Goal: Task Accomplishment & Management: Complete application form

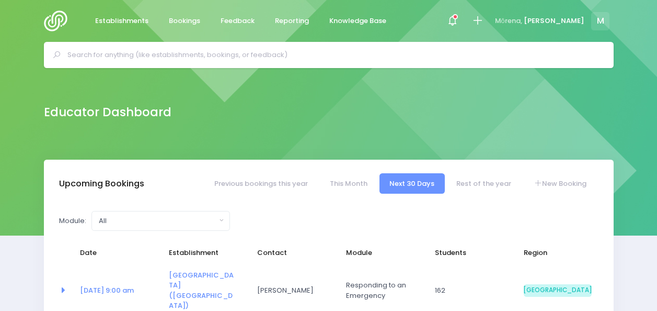
select select "5"
click at [484, 22] on icon at bounding box center [478, 21] width 12 height 12
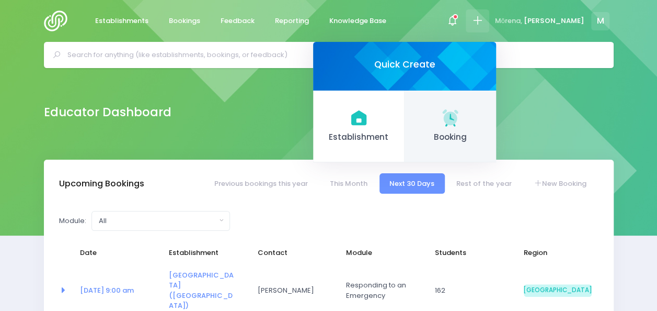
click at [477, 135] on span "Booking" at bounding box center [451, 137] width 75 height 12
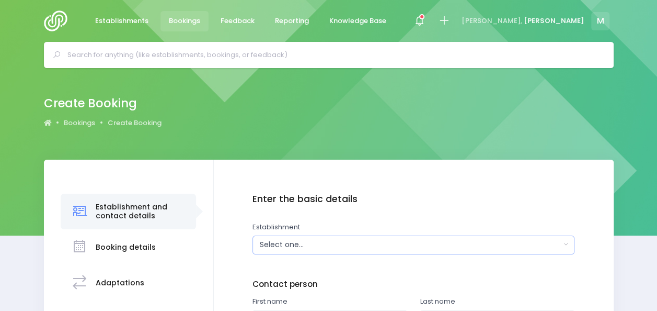
click at [324, 253] on button "Select one..." at bounding box center [414, 244] width 322 height 19
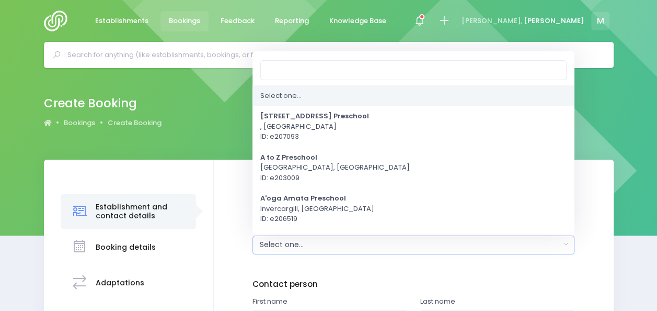
click at [324, 253] on button "Select one..." at bounding box center [414, 244] width 322 height 19
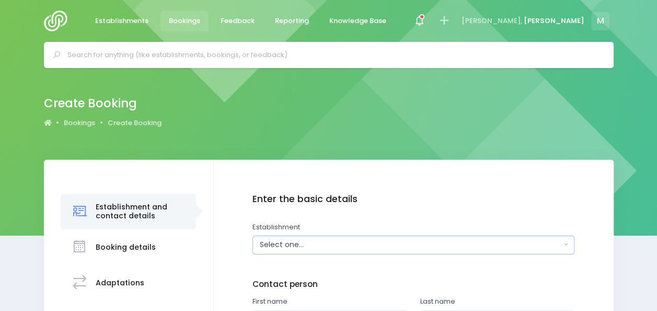
click at [324, 246] on div "Select one..." at bounding box center [410, 244] width 301 height 11
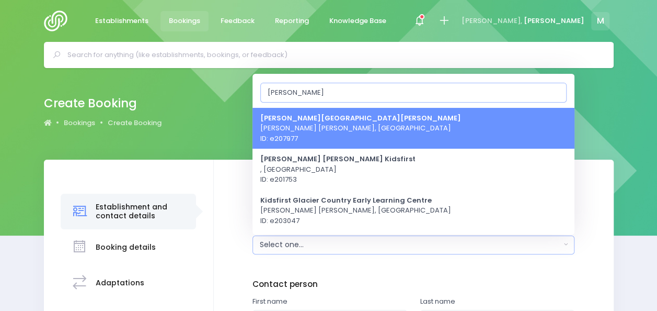
type input "[PERSON_NAME]"
click at [365, 122] on span "[PERSON_NAME][GEOGRAPHIC_DATA][PERSON_NAME] [PERSON_NAME][GEOGRAPHIC_DATA][PERS…" at bounding box center [360, 127] width 201 height 31
select select "207977"
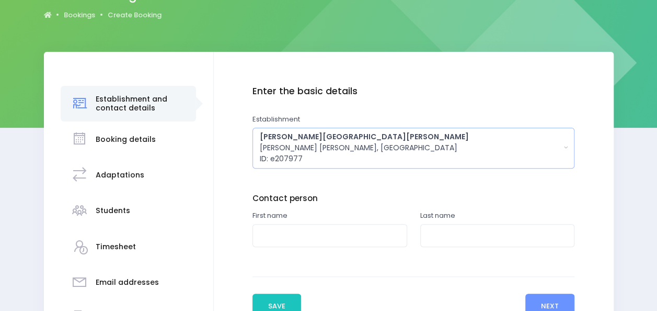
scroll to position [110, 0]
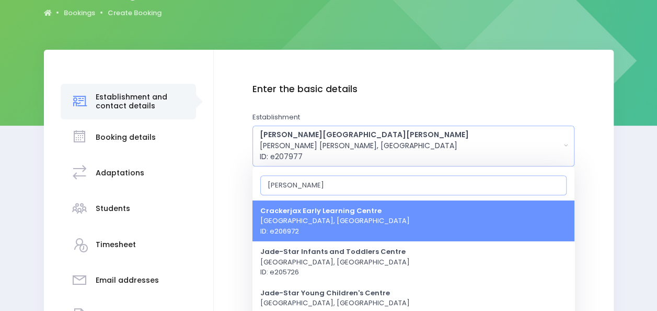
type input "J"
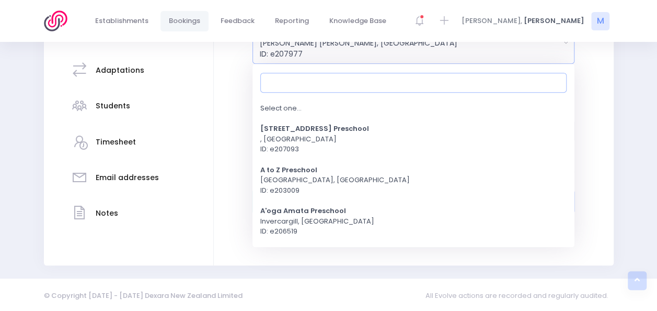
scroll to position [213, 0]
click at [598, 142] on div "Enter the basic details Establishment Select one... [STREET_ADDRESS] Preschool …" at bounding box center [413, 96] width 379 height 233
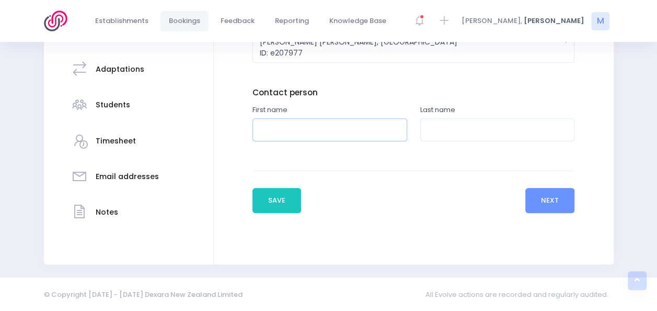
click at [334, 135] on input "text" at bounding box center [330, 130] width 155 height 24
type input "[PERSON_NAME]"
click at [438, 132] on input "text" at bounding box center [497, 130] width 155 height 24
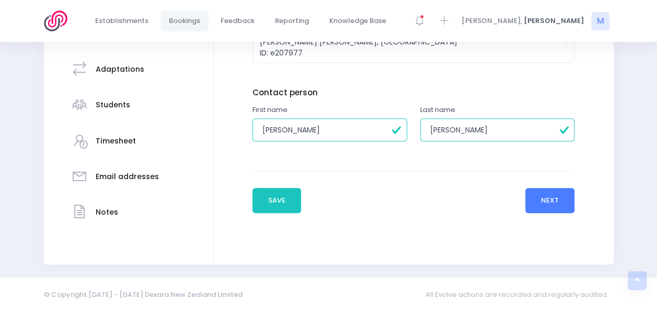
type input "[PERSON_NAME]"
click at [555, 202] on button "Next" at bounding box center [550, 200] width 50 height 25
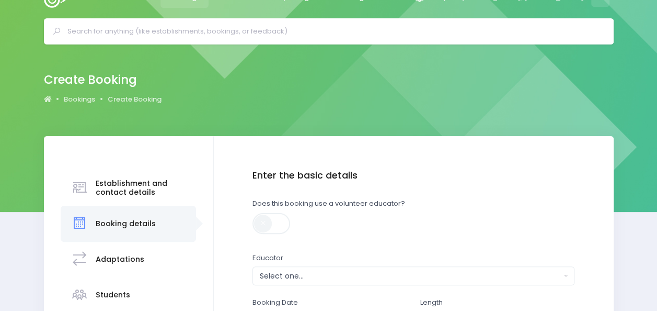
scroll to position [0, 0]
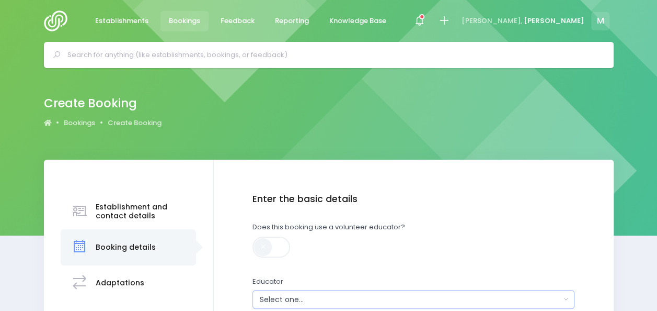
click at [332, 297] on div "Select one..." at bounding box center [410, 299] width 301 height 11
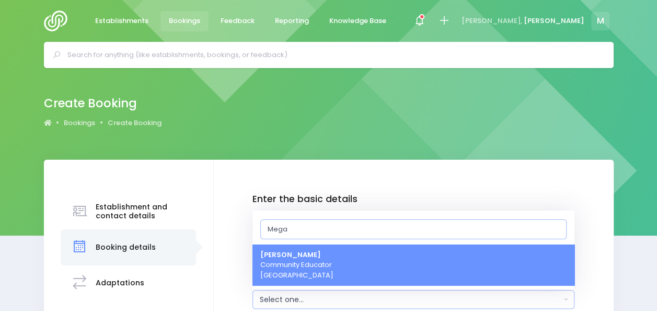
type input "Mega"
click at [295, 270] on span "[PERSON_NAME] Community Educator [GEOGRAPHIC_DATA]" at bounding box center [296, 264] width 73 height 31
select select "357484"
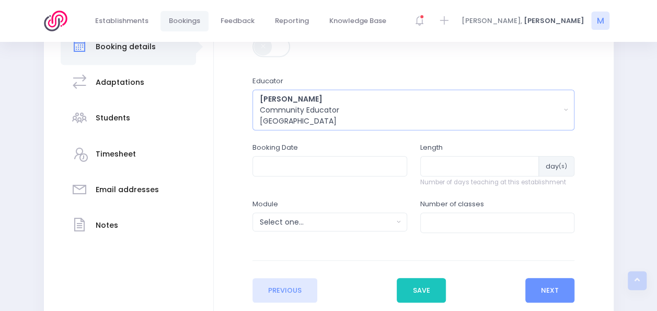
scroll to position [199, 0]
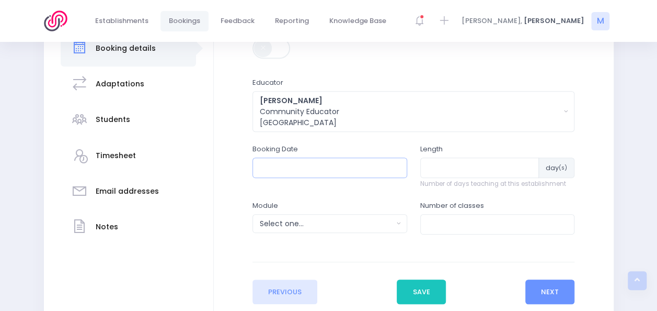
click at [353, 170] on input "text" at bounding box center [330, 167] width 155 height 20
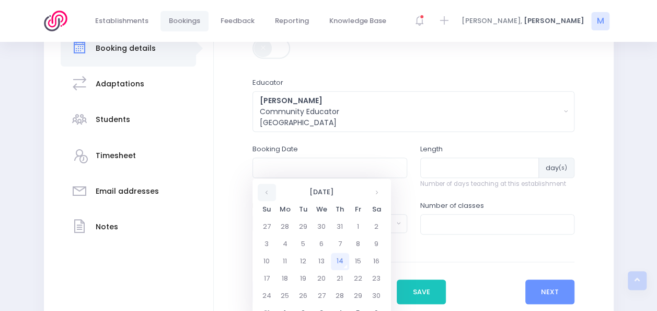
click at [263, 193] on th at bounding box center [267, 191] width 18 height 17
click at [374, 190] on th at bounding box center [377, 191] width 18 height 17
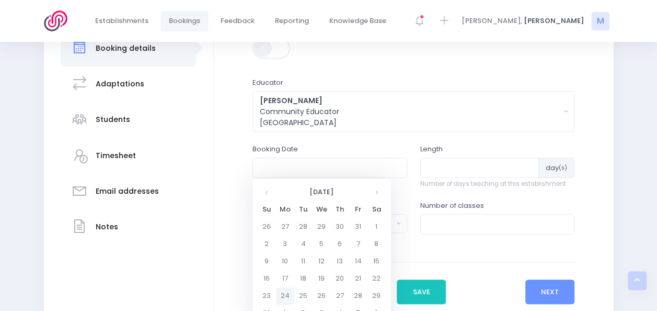
click at [284, 296] on td "24" at bounding box center [285, 295] width 18 height 17
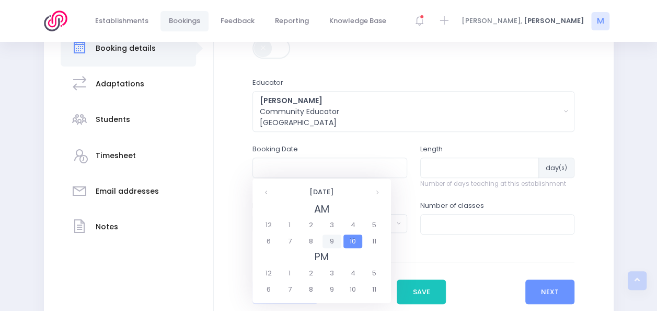
click at [335, 238] on span "9" at bounding box center [332, 241] width 18 height 14
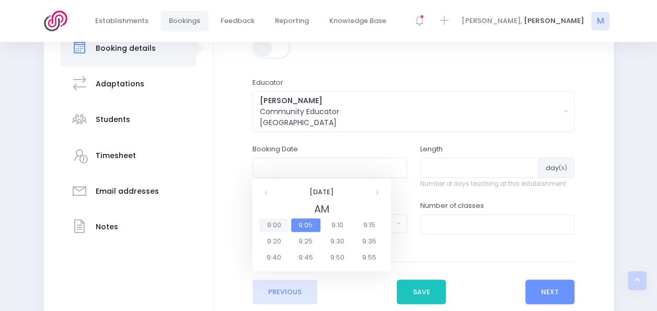
click at [275, 223] on span "9:00" at bounding box center [273, 225] width 29 height 14
type input "[DATE] 09:00 AM"
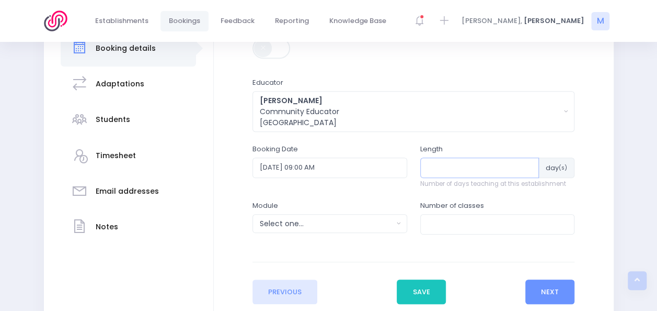
click at [450, 168] on input "number" at bounding box center [479, 167] width 119 height 20
type input "1"
click at [365, 221] on div "Select one..." at bounding box center [326, 223] width 133 height 11
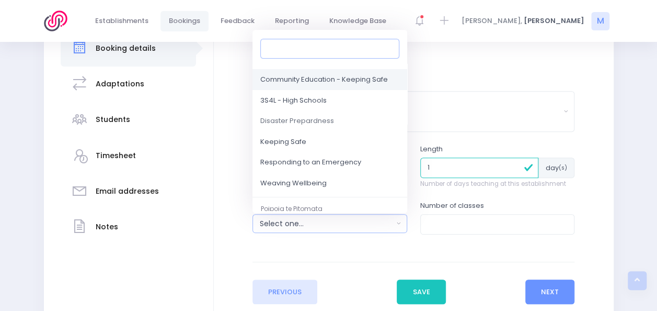
scroll to position [83, 0]
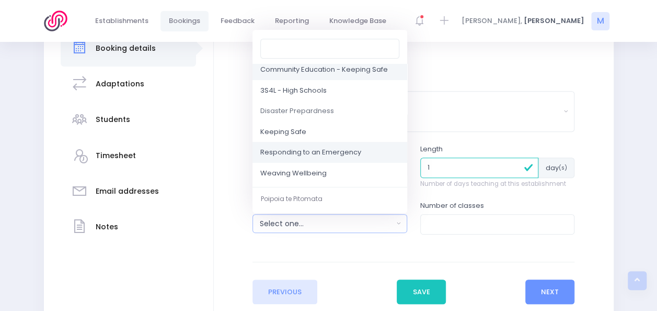
click at [354, 153] on span "Responding to an Emergency" at bounding box center [310, 152] width 101 height 10
select select "Responding to an Emergency"
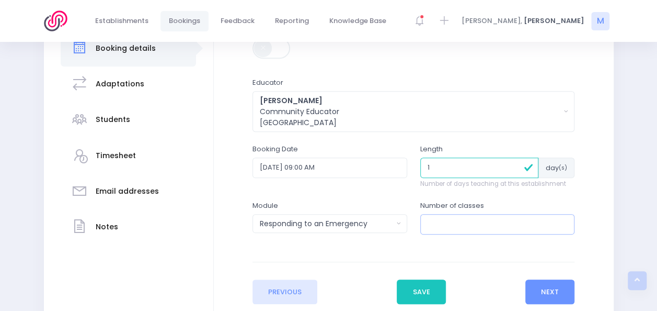
click at [441, 228] on input "number" at bounding box center [497, 224] width 155 height 20
type input "2"
click at [544, 285] on button "Next" at bounding box center [550, 291] width 50 height 25
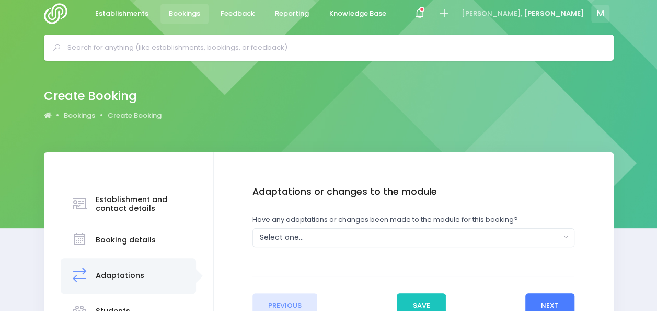
scroll to position [0, 0]
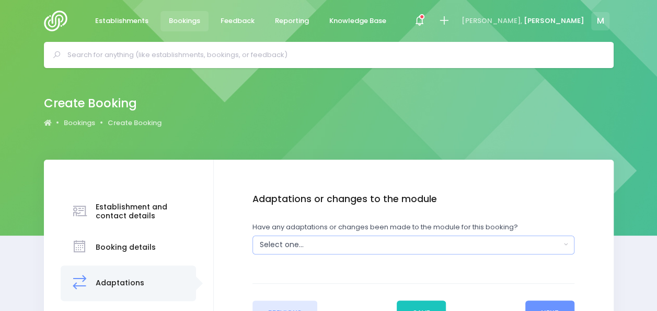
click at [376, 241] on div "Select one..." at bounding box center [410, 244] width 301 height 11
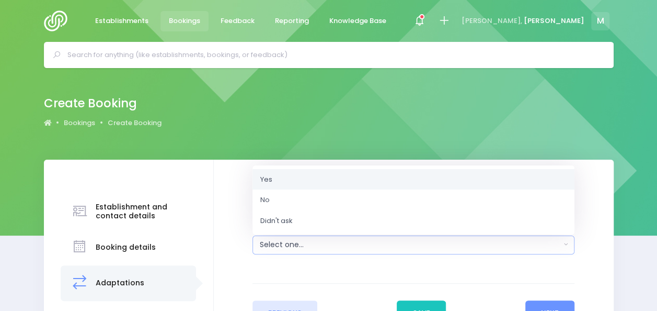
click at [379, 176] on link "Yes" at bounding box center [414, 178] width 322 height 21
select select "Yes"
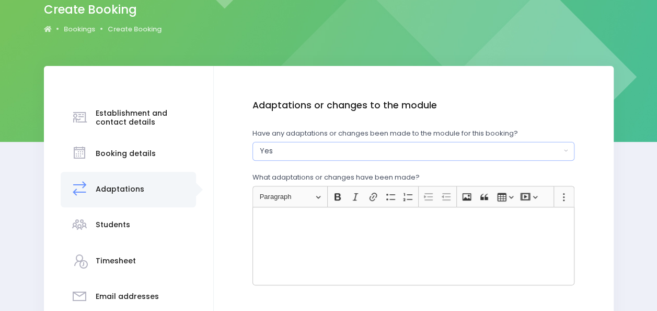
scroll to position [101, 0]
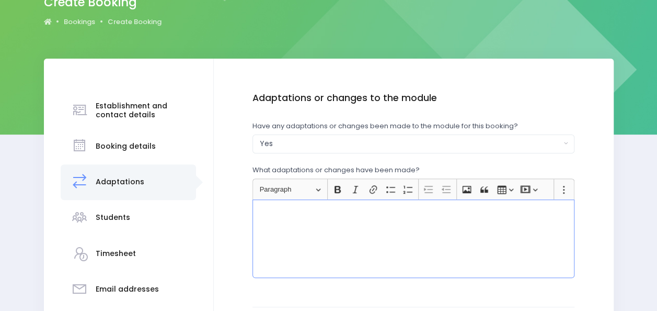
click at [393, 231] on div "Rich Text Editor, main" at bounding box center [414, 238] width 322 height 78
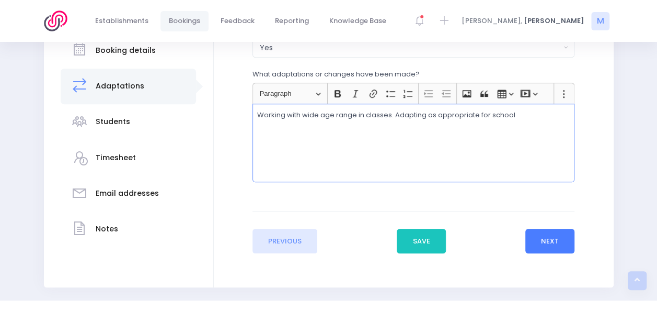
click at [560, 242] on button "Next" at bounding box center [550, 240] width 50 height 25
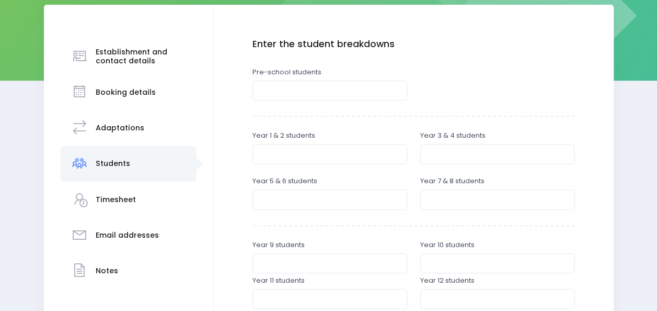
scroll to position [162, 0]
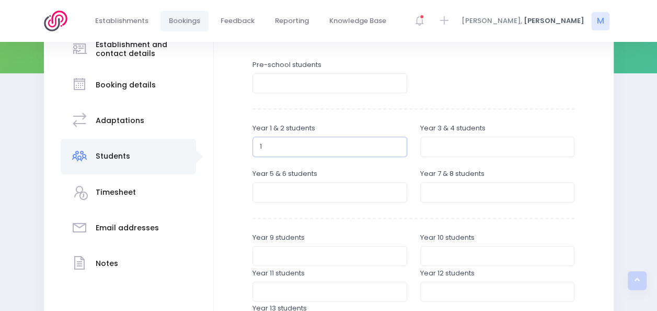
click at [396, 144] on input "1" at bounding box center [330, 146] width 155 height 20
click at [396, 144] on input "2" at bounding box center [330, 146] width 155 height 20
click at [396, 144] on input "3" at bounding box center [330, 146] width 155 height 20
click at [396, 144] on input "4" at bounding box center [330, 146] width 155 height 20
click at [396, 144] on input "5" at bounding box center [330, 146] width 155 height 20
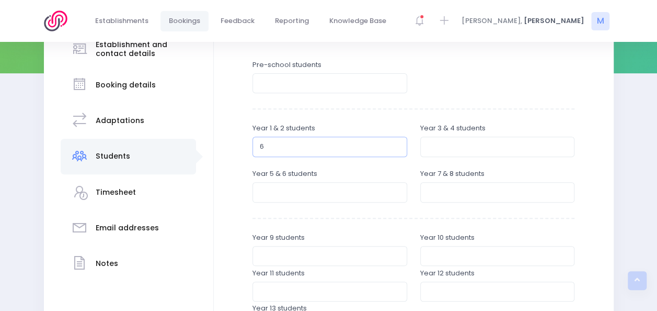
type input "6"
click at [396, 144] on input "6" at bounding box center [330, 146] width 155 height 20
click at [439, 146] on input "number" at bounding box center [497, 146] width 155 height 20
type input "10"
click at [347, 192] on input "number" at bounding box center [330, 192] width 155 height 20
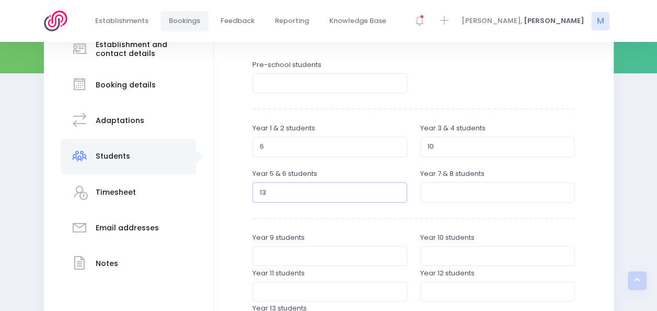
type input "13"
click at [437, 197] on input "number" at bounding box center [497, 192] width 155 height 20
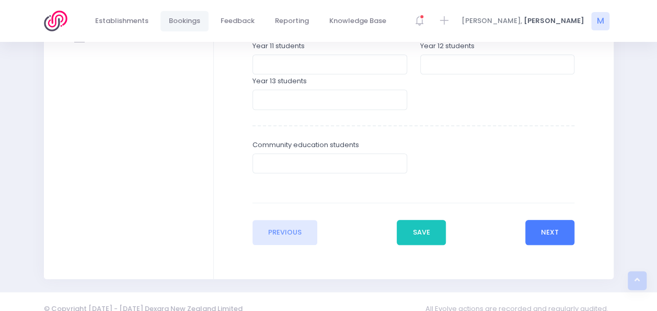
type input "12"
click at [546, 235] on button "Next" at bounding box center [550, 232] width 50 height 25
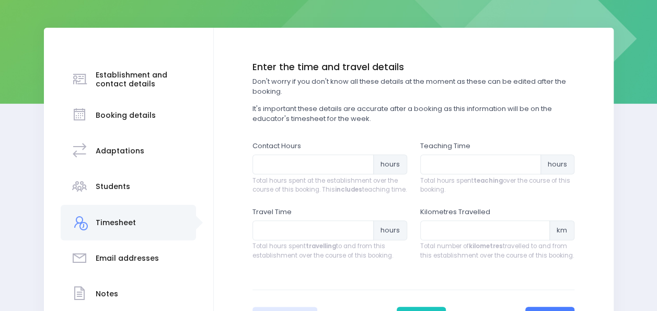
scroll to position [134, 0]
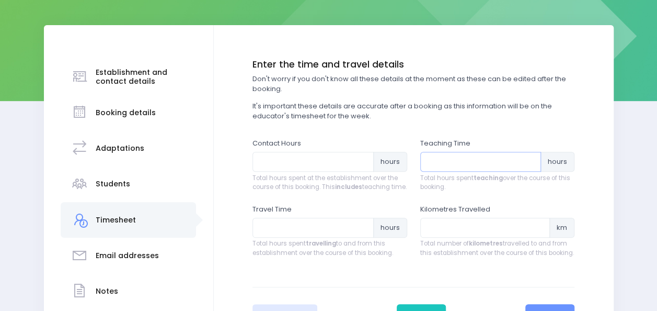
click at [448, 162] on input "number" at bounding box center [480, 162] width 121 height 20
type input "2.5"
click at [313, 158] on input "number" at bounding box center [313, 162] width 121 height 20
type input "3.5"
click at [284, 237] on input "number" at bounding box center [313, 227] width 121 height 20
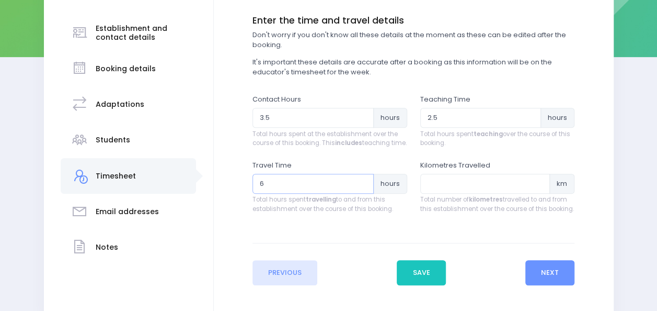
scroll to position [208, 0]
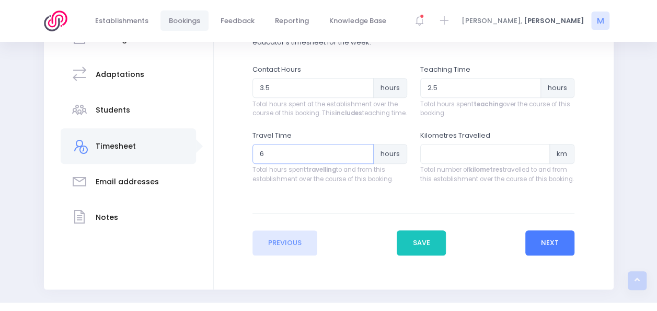
type input "6"
click at [550, 250] on button "Next" at bounding box center [550, 242] width 50 height 25
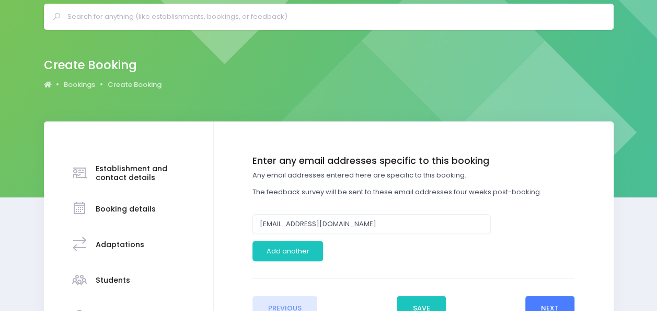
scroll to position [47, 0]
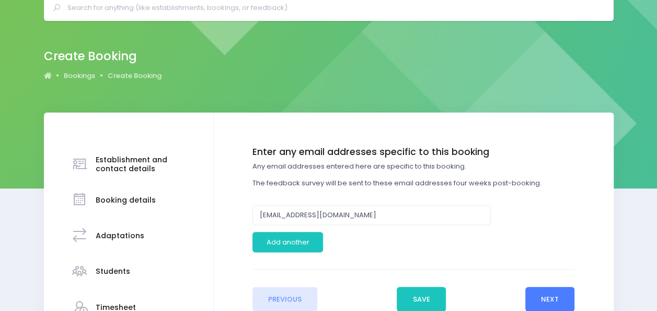
click at [554, 296] on button "Next" at bounding box center [550, 298] width 50 height 25
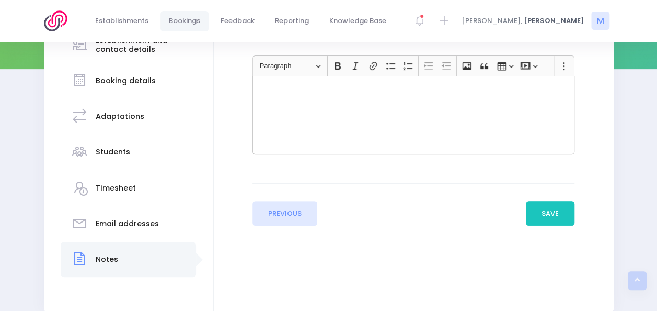
scroll to position [167, 0]
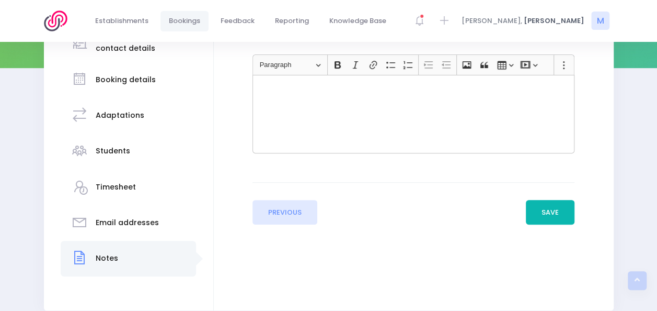
click at [549, 208] on button "Save" at bounding box center [550, 212] width 49 height 25
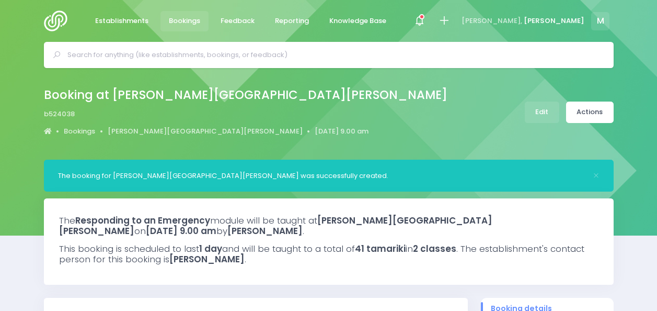
select select "5"
